Goal: Book appointment/travel/reservation

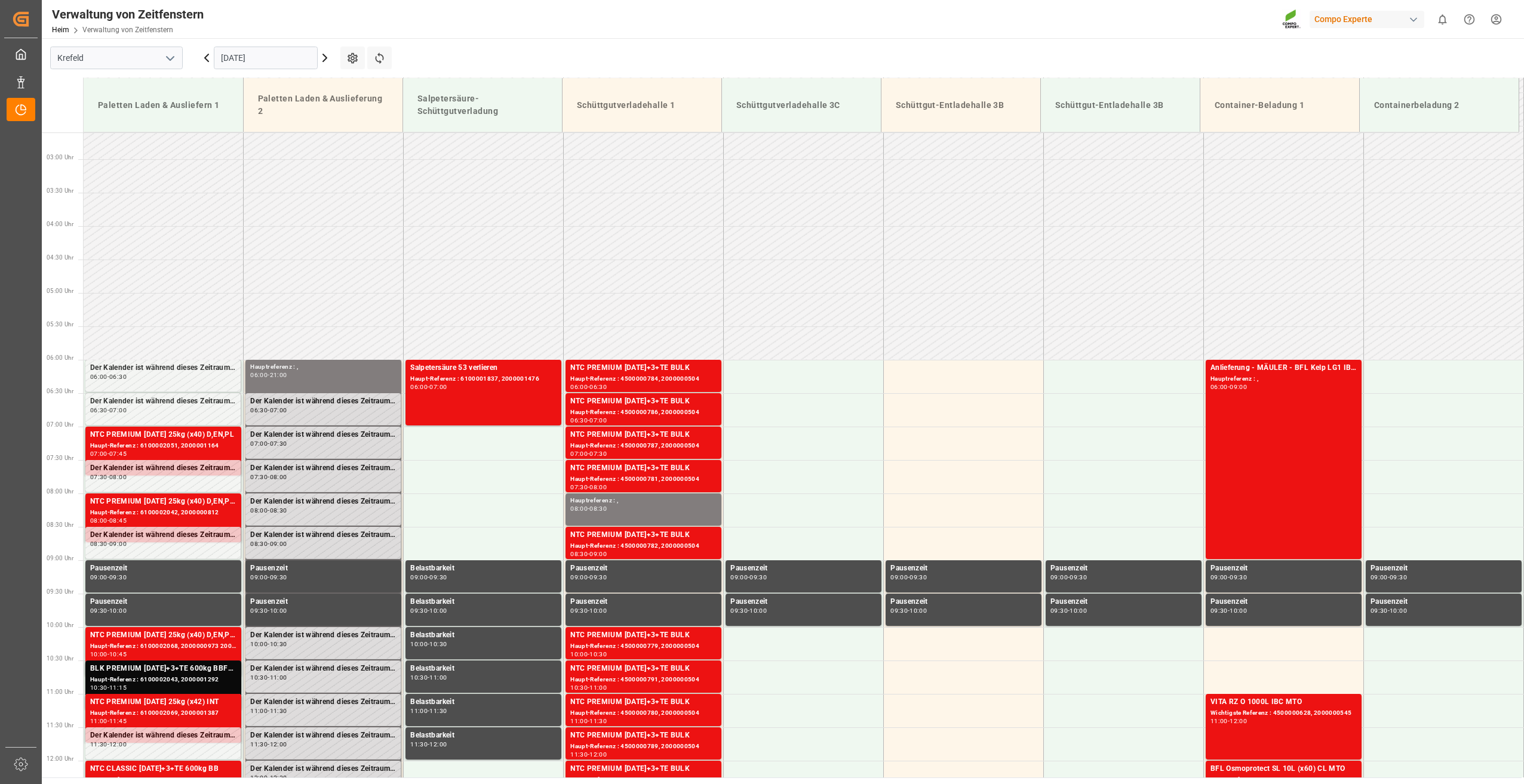
scroll to position [140, 0]
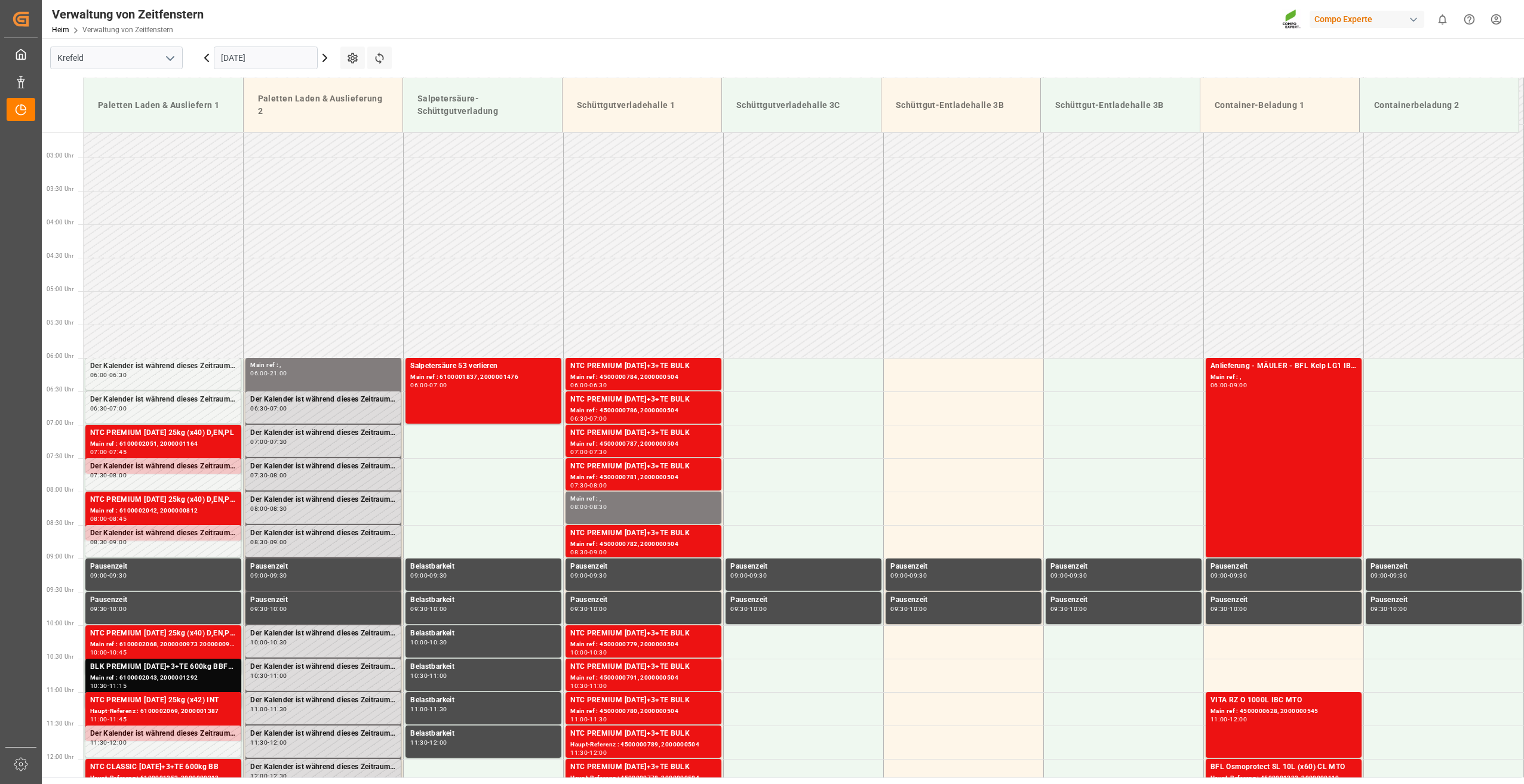
scroll to position [260, 0]
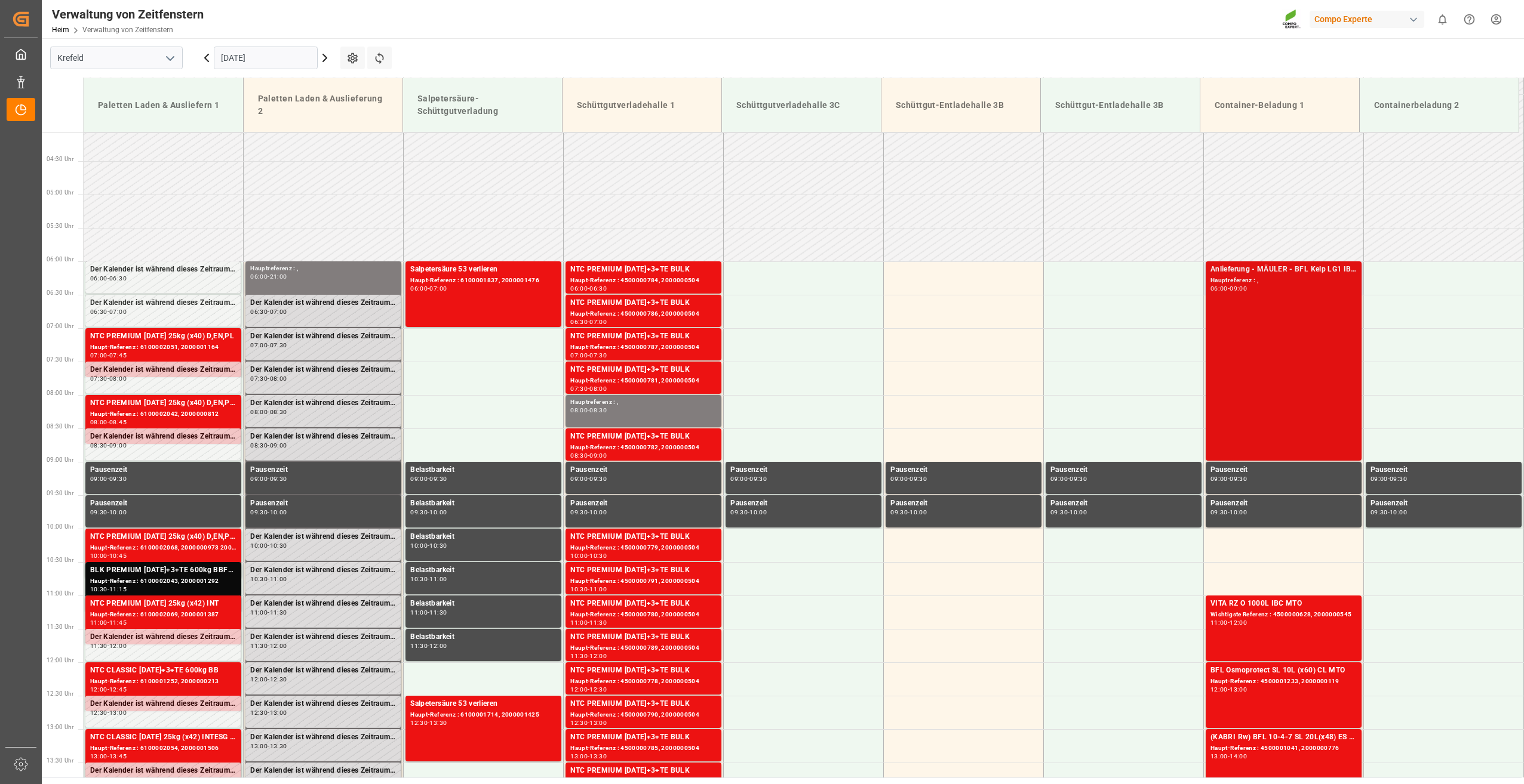
click at [1358, 402] on div "Anlieferung - MÄULER - BFL Kelp LG1 IBC 1000L (KRE) (Algenextrakt) Hauptreferen…" at bounding box center [1284, 362] width 160 height 200
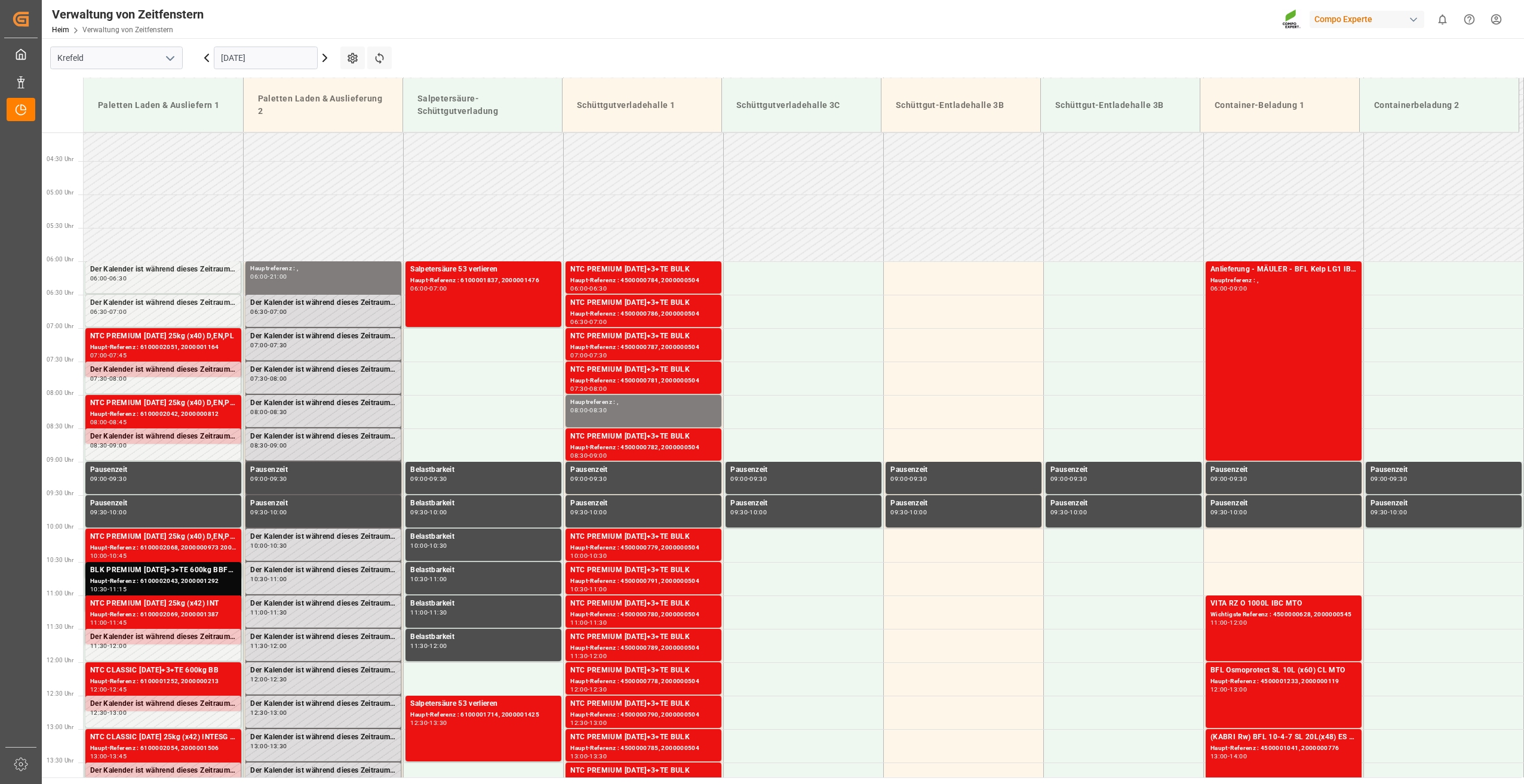
click at [1300, 410] on div "Anlieferung - MÄULER - BFL Kelp LG1 IBC 1000L (KRE) (Algenextrakt) Hauptreferen…" at bounding box center [1283, 360] width 146 height 194
click at [1112, 609] on td at bounding box center [1124, 613] width 160 height 34
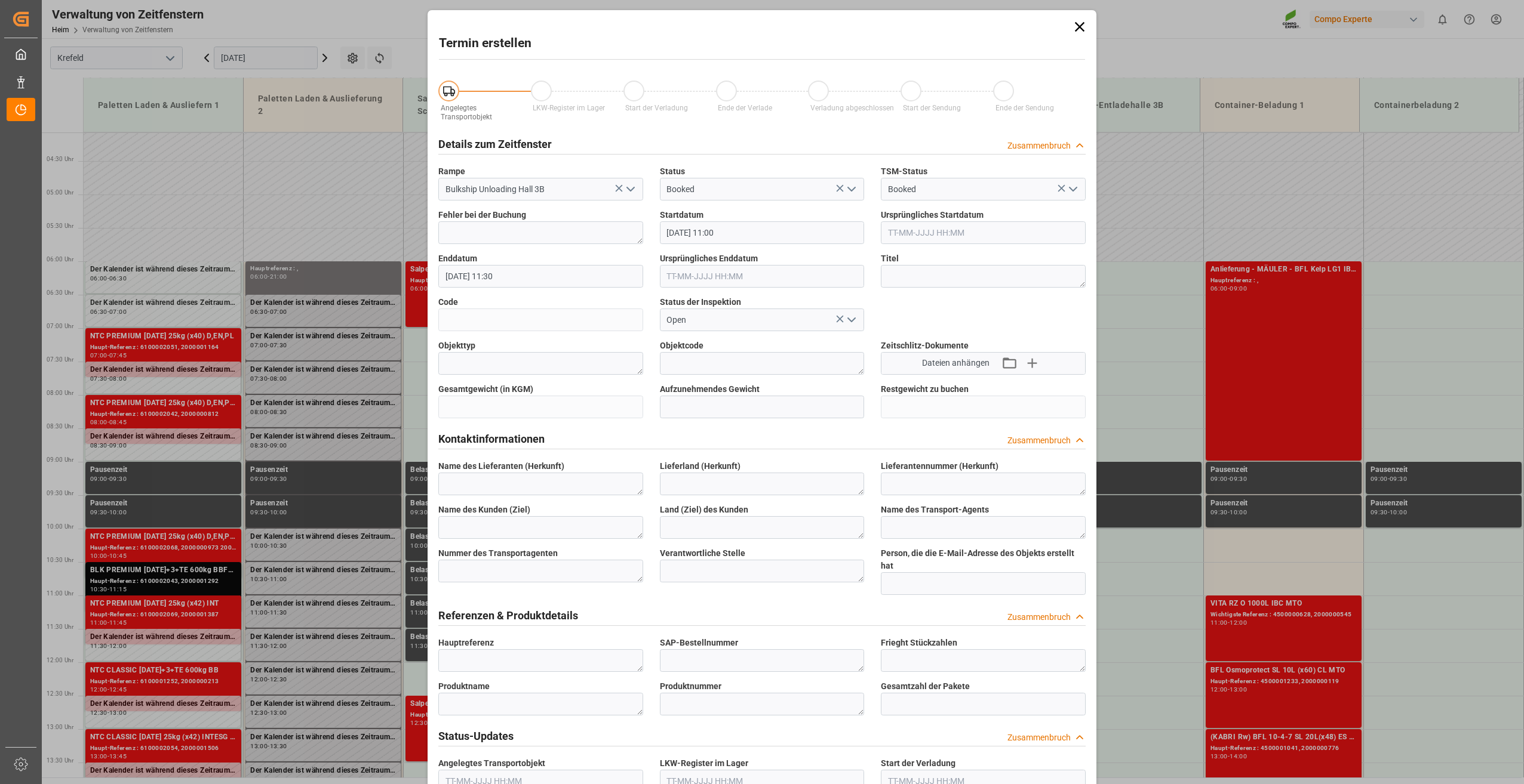
type input "[DATE] 11:00"
type input "[DATE] 11:30"
click at [1080, 27] on icon at bounding box center [1079, 27] width 17 height 17
